Goal: Find specific page/section: Find specific page/section

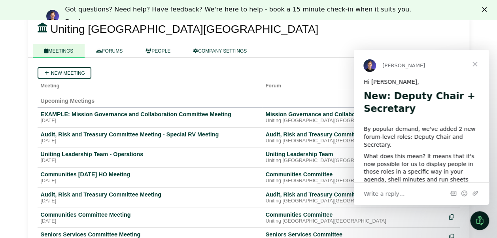
scroll to position [40, 0]
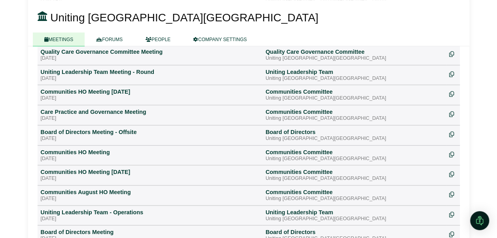
scroll to position [379, 0]
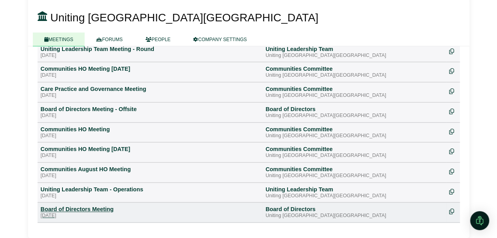
click at [89, 206] on div "Board of Directors Meeting" at bounding box center [150, 209] width 219 height 7
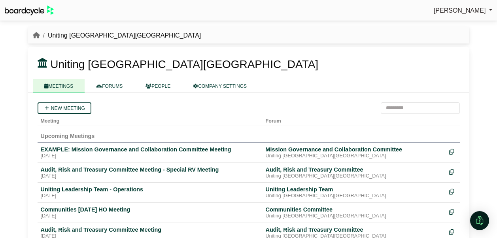
scroll to position [379, 0]
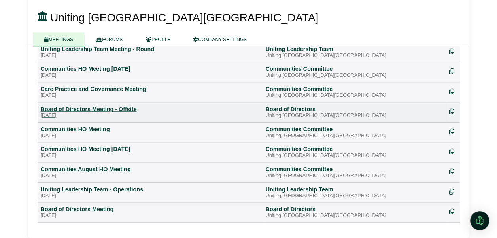
click at [108, 106] on div "Board of Directors Meeting - Offsite" at bounding box center [150, 109] width 219 height 7
click at [80, 106] on div "Board of Directors Meeting - Offsite" at bounding box center [150, 109] width 219 height 7
